Goal: Task Accomplishment & Management: Complete application form

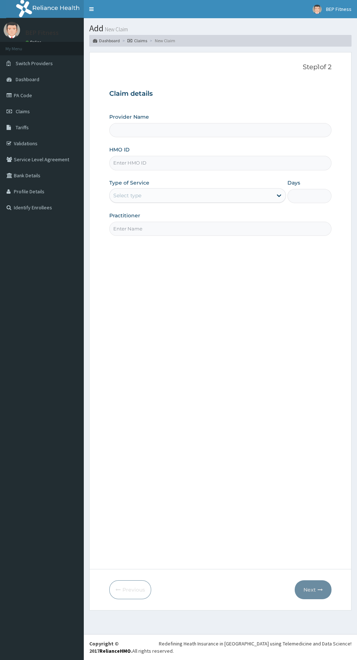
type input "BEP Fitness"
type input "1"
click at [199, 160] on input "HMO ID" at bounding box center [220, 163] width 222 height 14
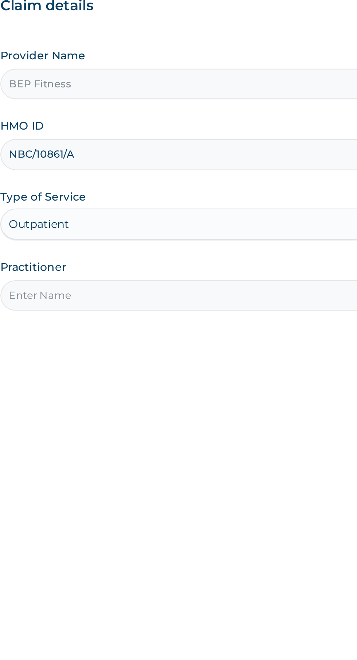
type input "NBC/10861/A"
click at [192, 231] on input "Practitioner" at bounding box center [220, 229] width 222 height 14
type input "Bep Fitness"
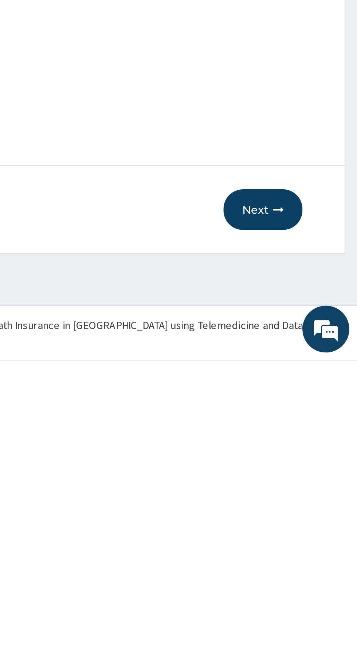
click at [314, 593] on button "Next" at bounding box center [313, 590] width 37 height 19
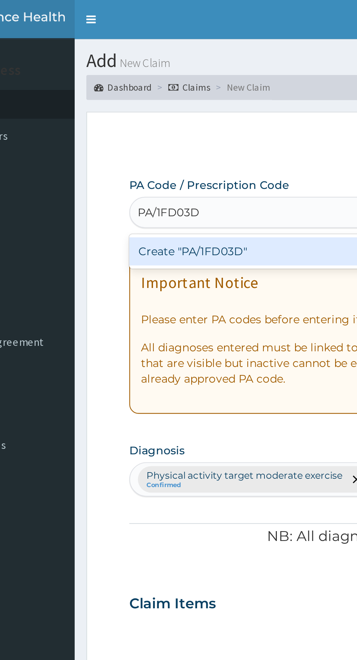
type input "PA/1FD03D"
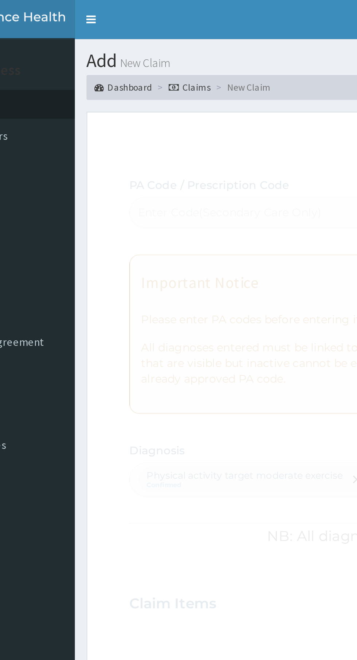
click at [173, 119] on div "Fetching Claims Details from PA Code....." at bounding box center [269, 413] width 321 height 660
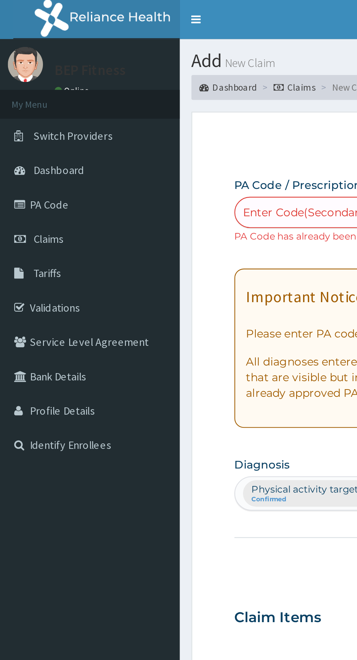
click at [36, 111] on link "Claims" at bounding box center [42, 111] width 84 height 16
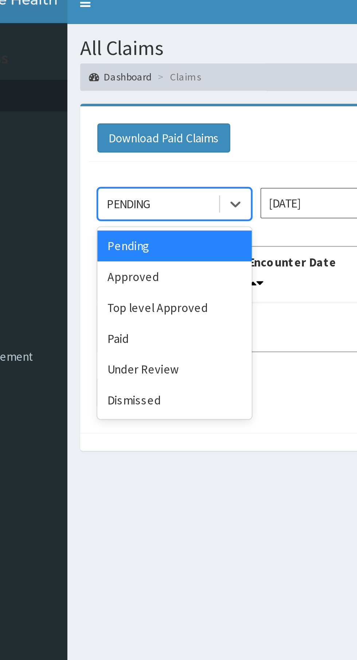
click at [114, 129] on div "Approved" at bounding box center [130, 125] width 66 height 13
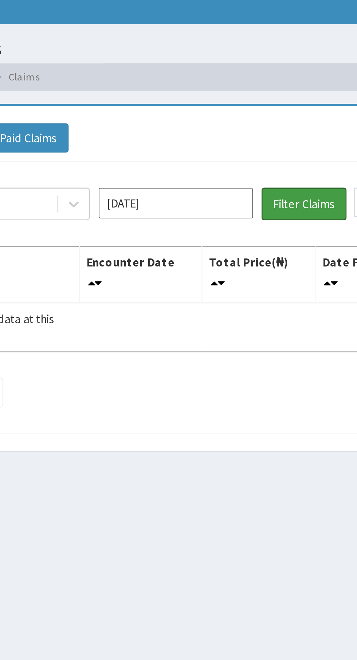
click at [249, 95] on button "Filter Claims" at bounding box center [253, 95] width 36 height 14
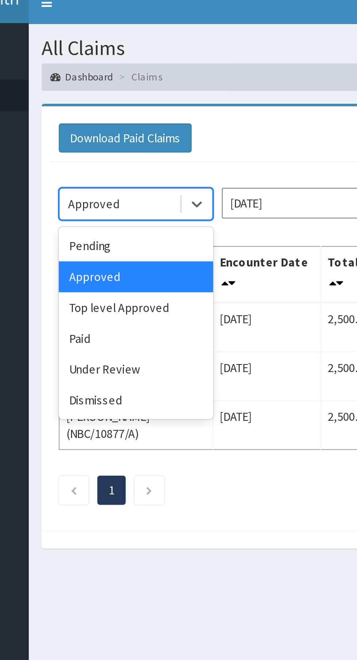
click at [131, 143] on div "Top level Approved" at bounding box center [130, 138] width 66 height 13
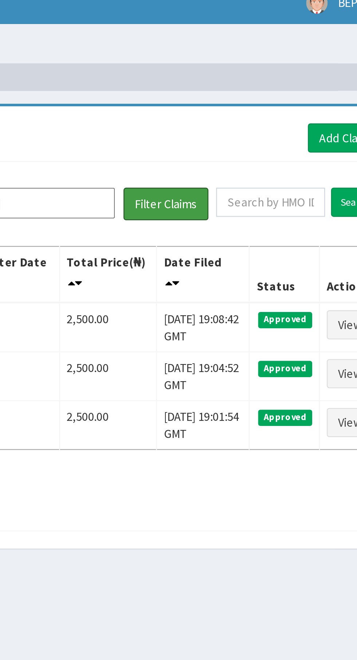
click at [259, 95] on button "Filter Claims" at bounding box center [253, 95] width 36 height 14
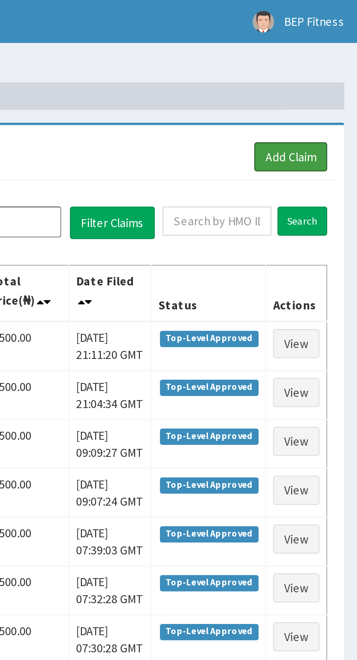
click at [330, 71] on link "Add Claim" at bounding box center [328, 66] width 31 height 12
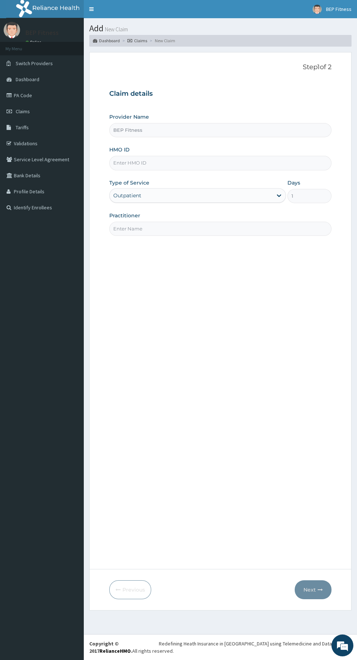
click at [208, 163] on input "HMO ID" at bounding box center [220, 163] width 222 height 14
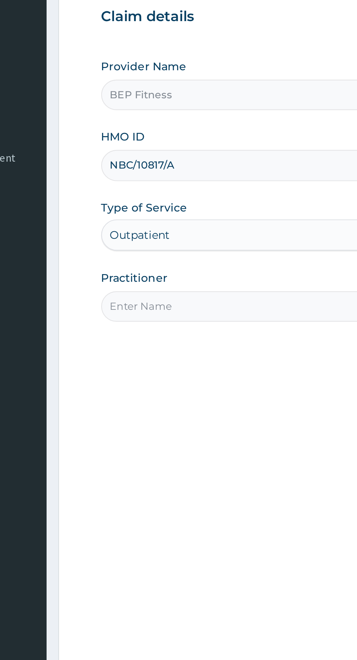
type input "NBC/10817/A"
click at [159, 229] on input "Practitioner" at bounding box center [220, 229] width 222 height 14
click at [162, 229] on input "Practitioner" at bounding box center [220, 229] width 222 height 14
type input "Bep Fitness"
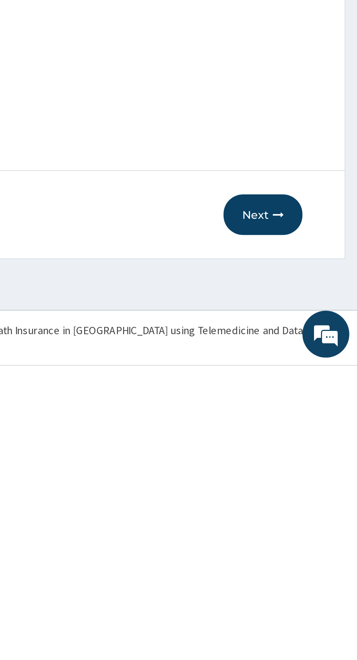
click at [315, 597] on button "Next" at bounding box center [313, 590] width 37 height 19
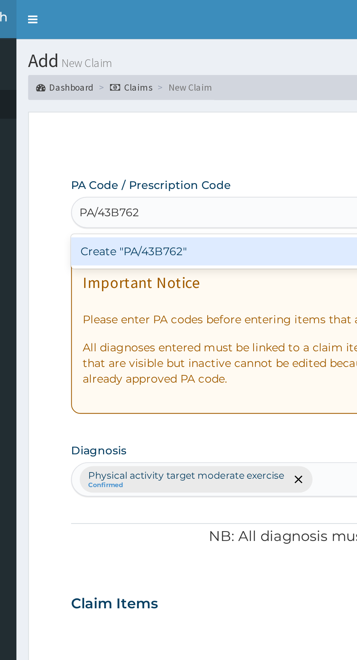
click at [177, 118] on div "Create "PA/43B762"" at bounding box center [183, 117] width 148 height 13
type input "PA/43B762"
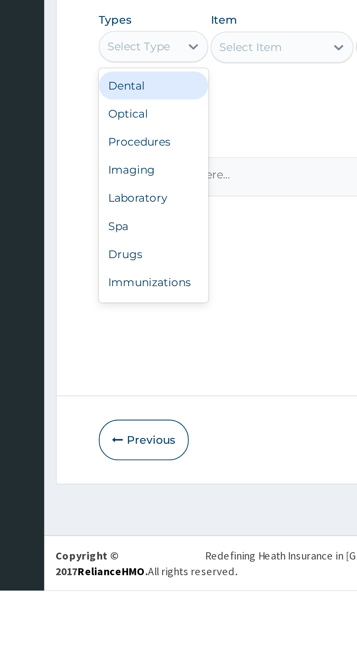
scroll to position [25, 0]
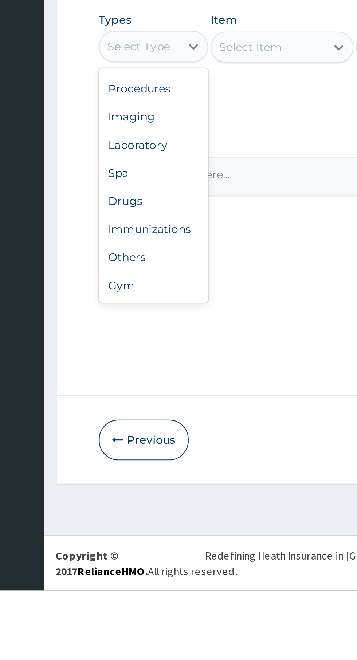
click at [127, 524] on div "Gym" at bounding box center [134, 517] width 51 height 13
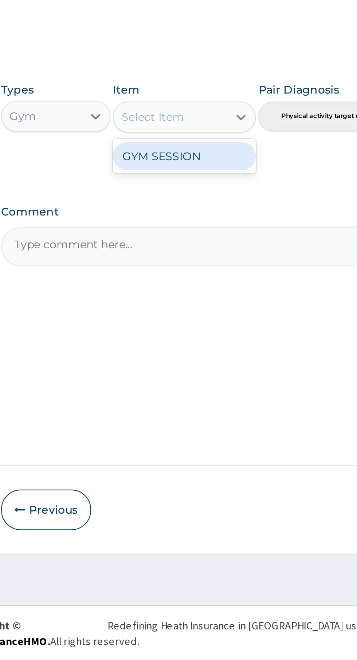
click at [207, 428] on div "GYM SESSION" at bounding box center [194, 425] width 67 height 13
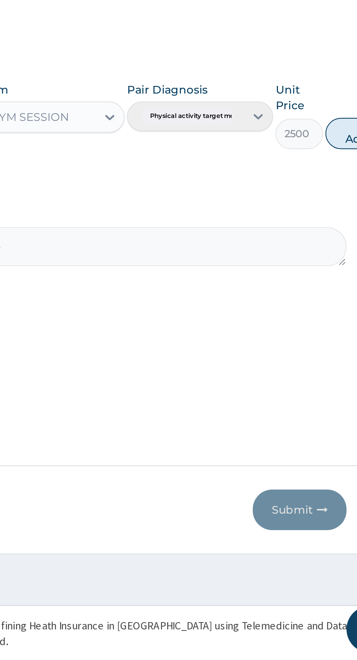
scroll to position [0, 0]
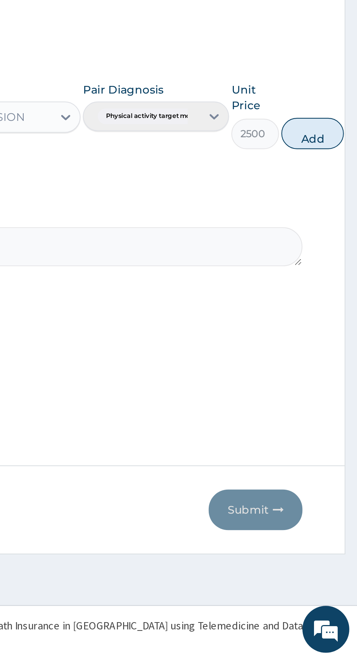
click at [333, 415] on button "Add" at bounding box center [336, 414] width 29 height 15
type input "0"
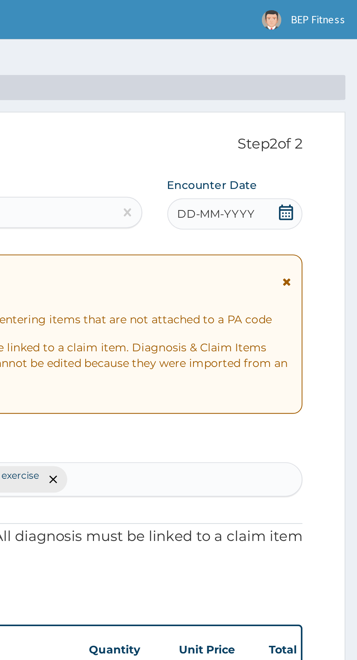
click at [311, 100] on div "DD-MM-YYYY" at bounding box center [299, 100] width 63 height 15
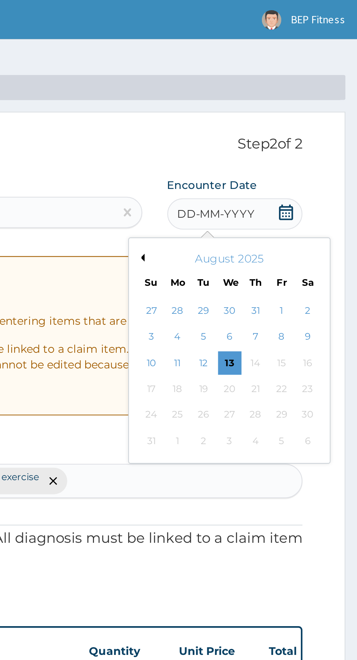
click at [287, 169] on div "12" at bounding box center [285, 169] width 11 height 11
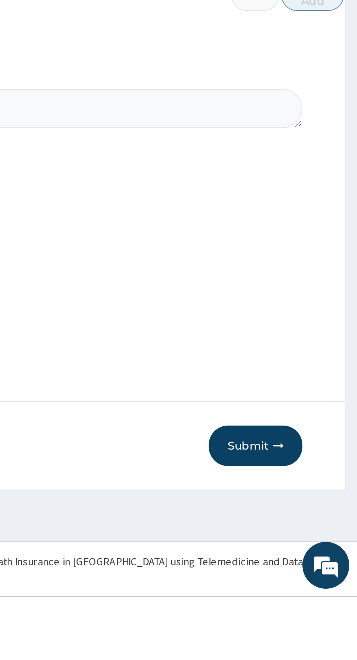
click at [310, 600] on button "Submit" at bounding box center [310, 590] width 44 height 19
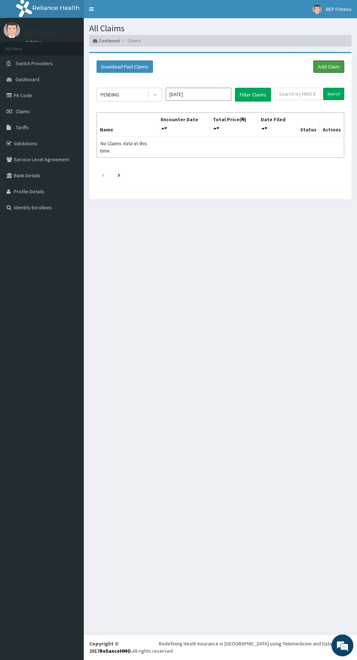
click at [332, 68] on link "Add Claim" at bounding box center [328, 66] width 31 height 12
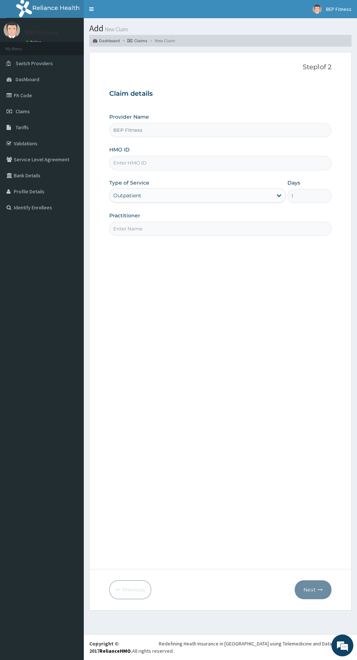
click at [162, 163] on input "HMO ID" at bounding box center [220, 163] width 222 height 14
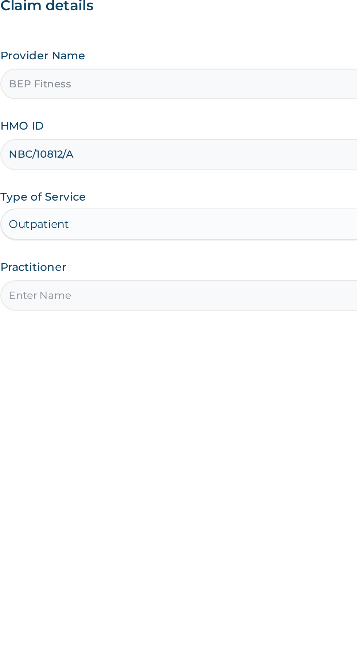
type input "NBC/10812/A"
click at [164, 230] on input "Practitioner" at bounding box center [220, 229] width 222 height 14
type input "Bep Fitness"
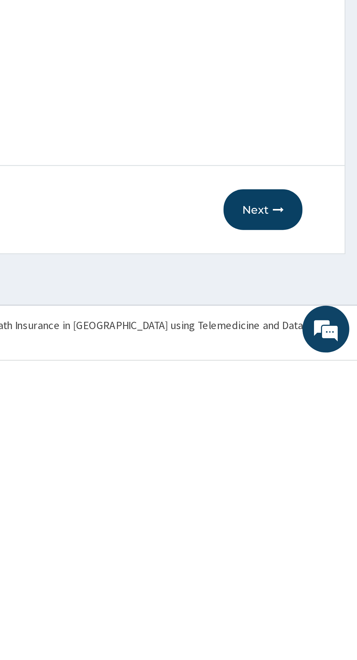
click at [313, 591] on button "Next" at bounding box center [313, 590] width 37 height 19
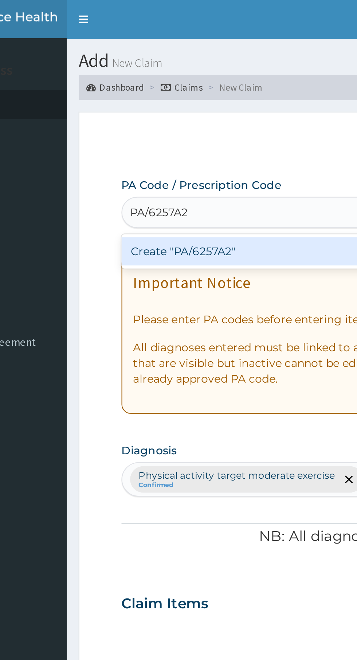
click at [153, 119] on div "Create "PA/6257A2"" at bounding box center [183, 117] width 148 height 13
type input "PA/6257A2"
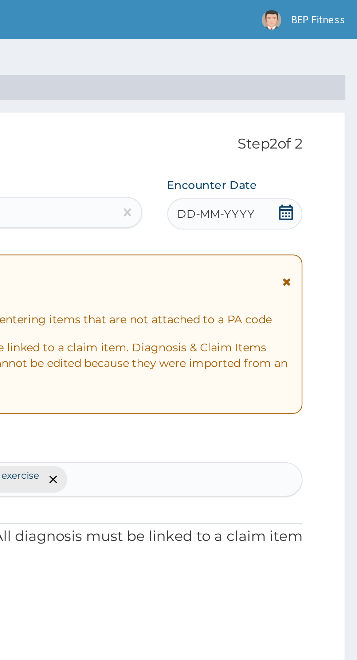
click at [294, 99] on span "DD-MM-YYYY" at bounding box center [291, 99] width 36 height 7
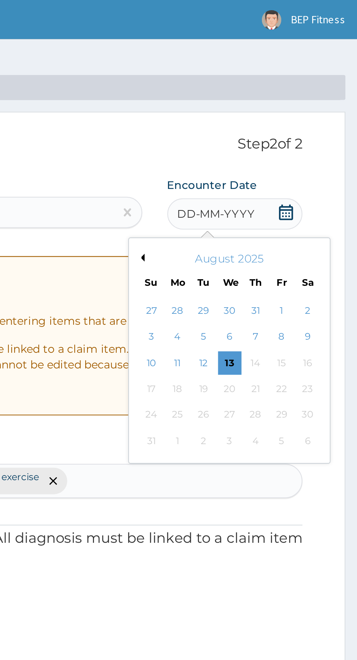
click at [298, 167] on div "13" at bounding box center [297, 169] width 11 height 11
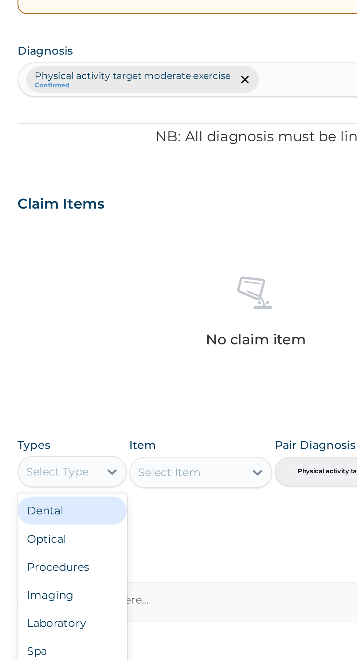
scroll to position [25, 0]
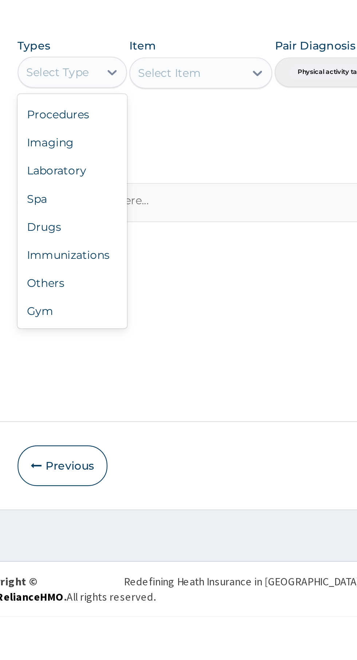
click at [122, 517] on div "Gym" at bounding box center [134, 517] width 51 height 13
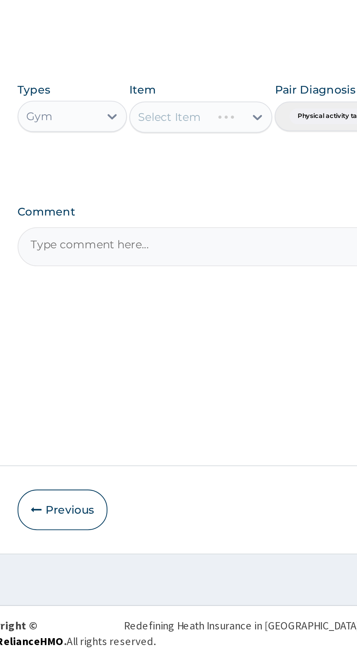
click at [184, 412] on div "Select Item" at bounding box center [194, 407] width 67 height 15
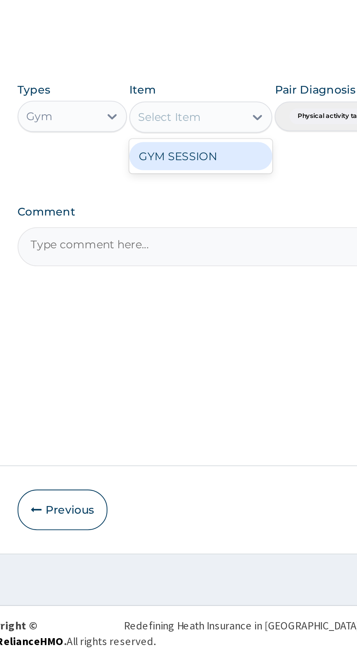
click at [185, 427] on div "GYM SESSION" at bounding box center [194, 425] width 67 height 13
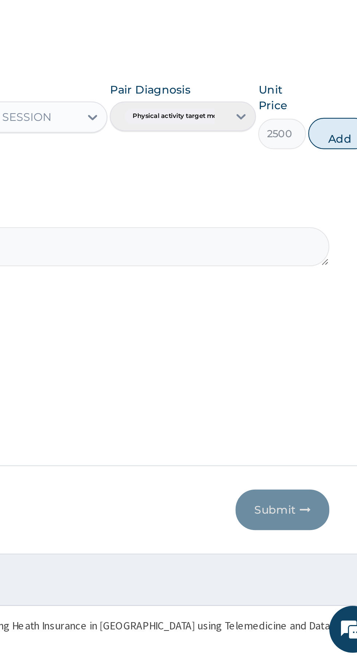
scroll to position [0, 0]
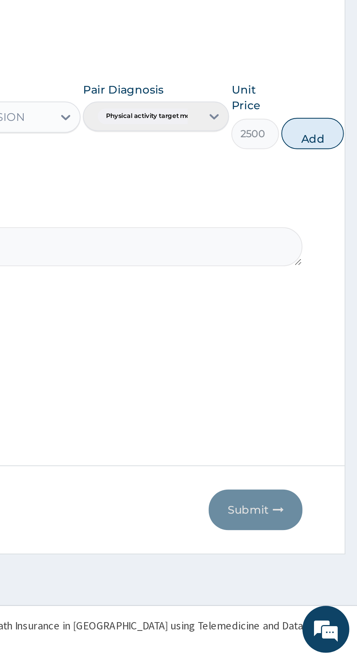
click at [338, 419] on button "Add" at bounding box center [336, 414] width 29 height 15
type input "0"
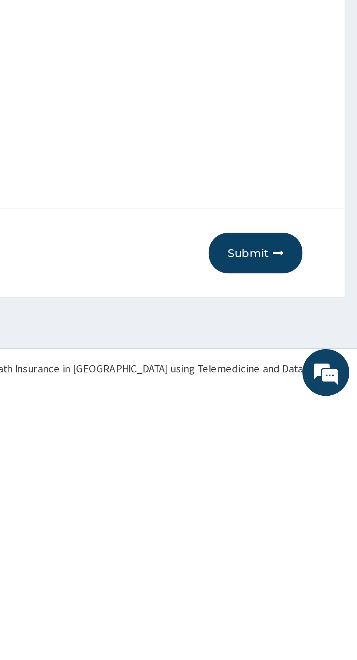
click at [303, 593] on button "Submit" at bounding box center [310, 590] width 44 height 19
